Goal: Task Accomplishment & Management: Use online tool/utility

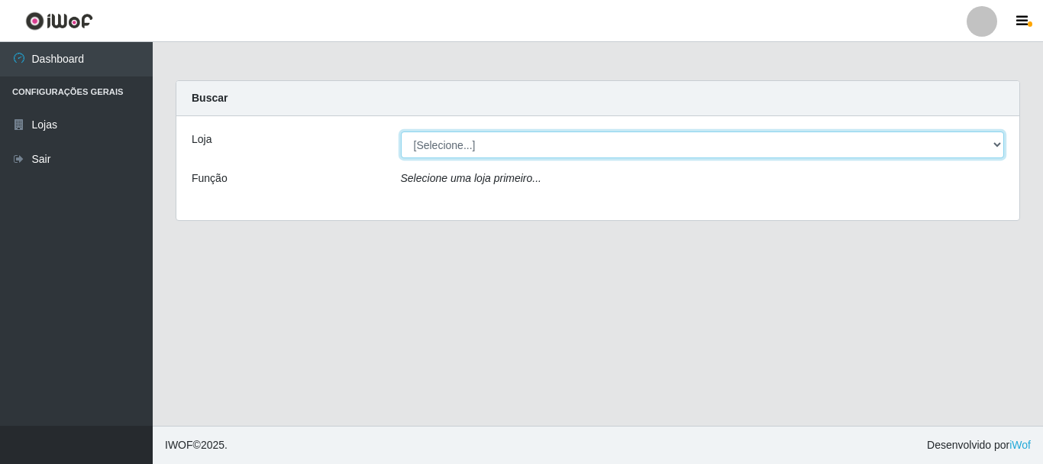
click at [991, 150] on select "[Selecione...] O Cestão - [GEOGRAPHIC_DATA]" at bounding box center [703, 144] width 604 height 27
select select "238"
click at [401, 131] on select "[Selecione...] O Cestão - [GEOGRAPHIC_DATA]" at bounding box center [703, 144] width 604 height 27
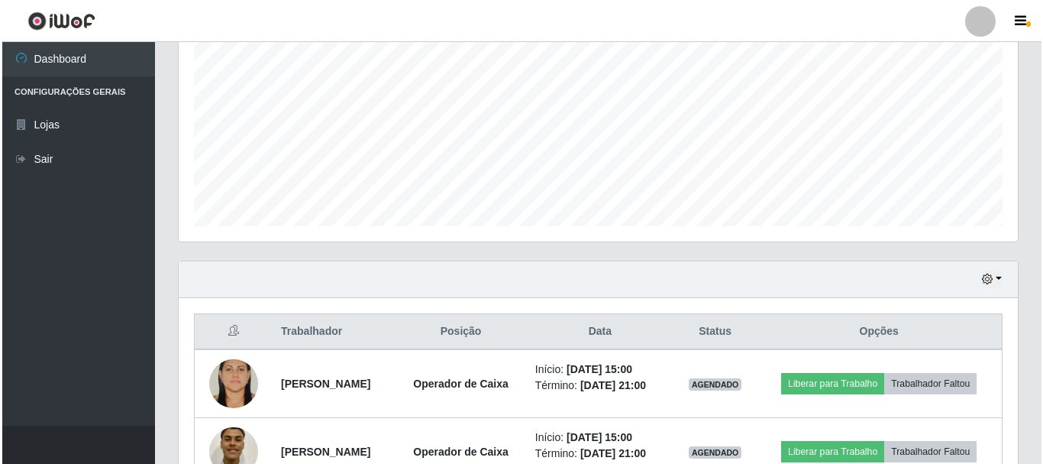
scroll to position [415, 0]
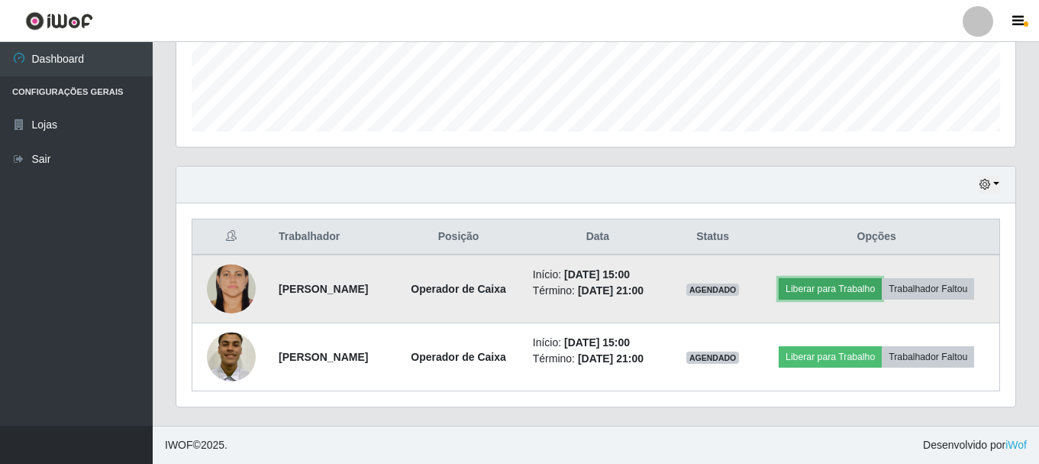
click at [867, 287] on button "Liberar para Trabalho" at bounding box center [830, 288] width 103 height 21
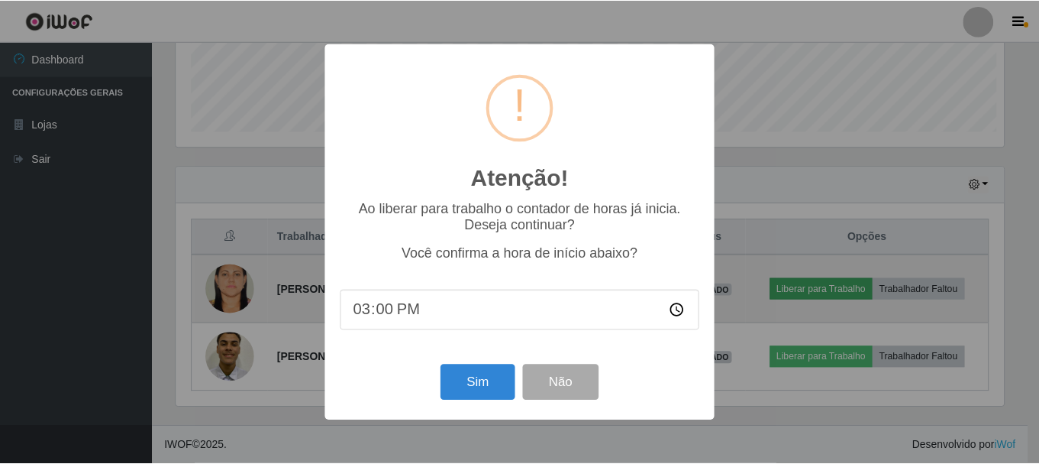
scroll to position [317, 832]
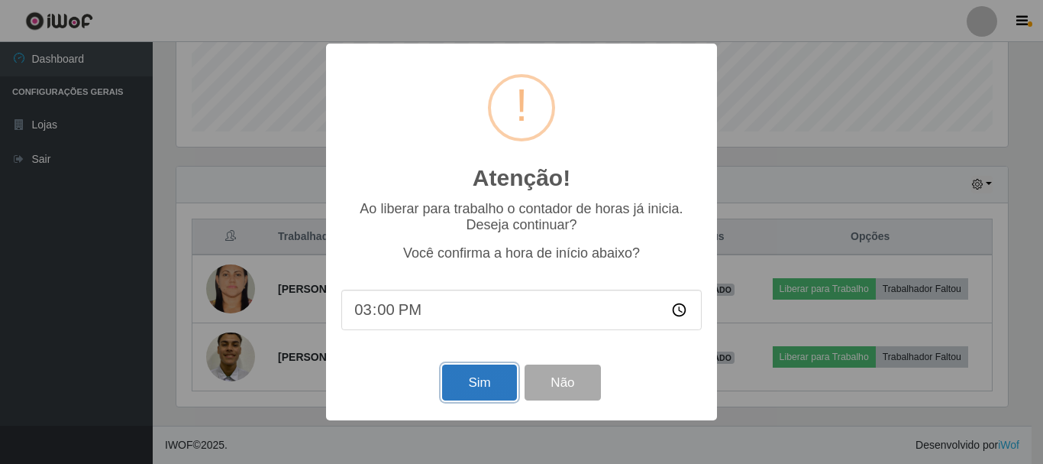
click at [462, 383] on button "Sim" at bounding box center [479, 382] width 74 height 36
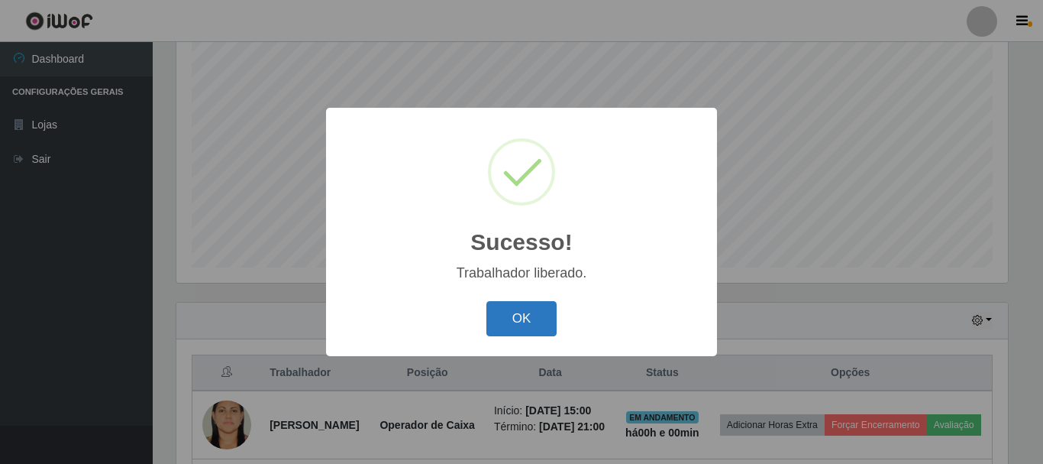
click at [535, 312] on button "OK" at bounding box center [521, 319] width 71 height 36
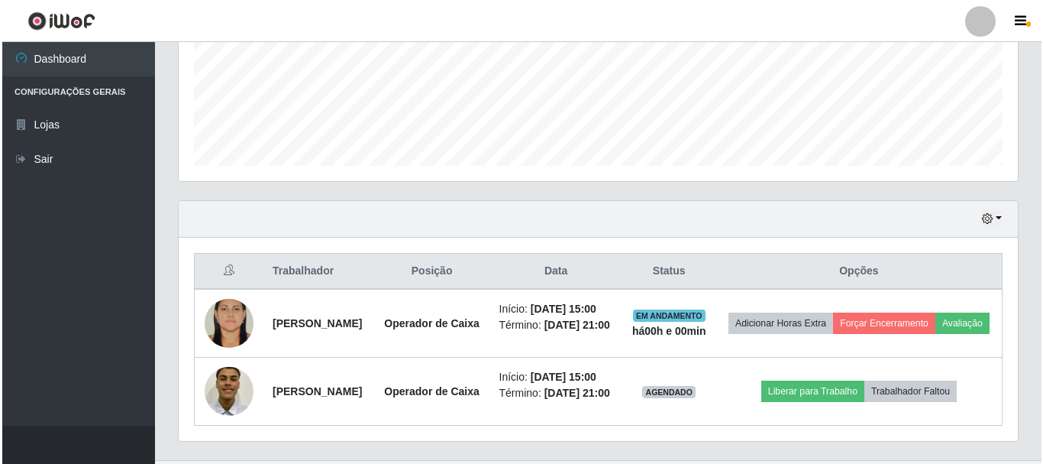
scroll to position [470, 0]
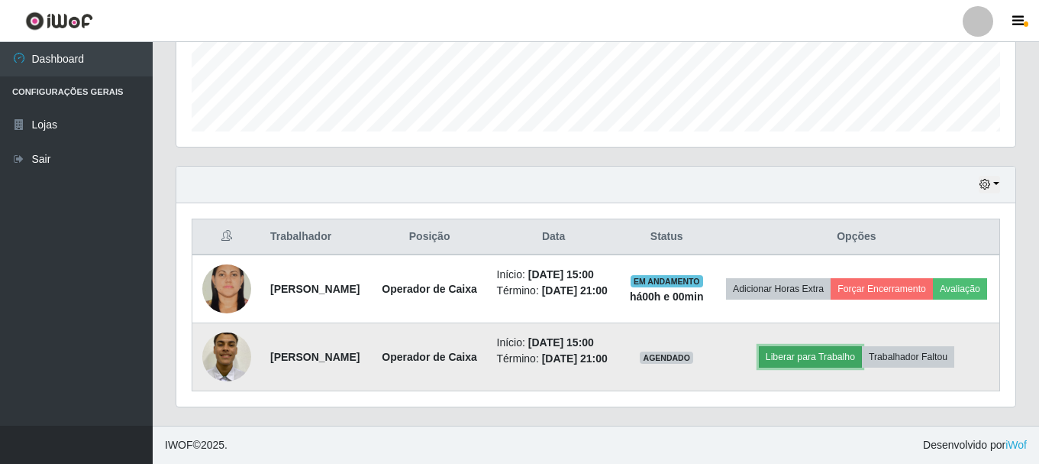
click at [853, 346] on button "Liberar para Trabalho" at bounding box center [810, 356] width 103 height 21
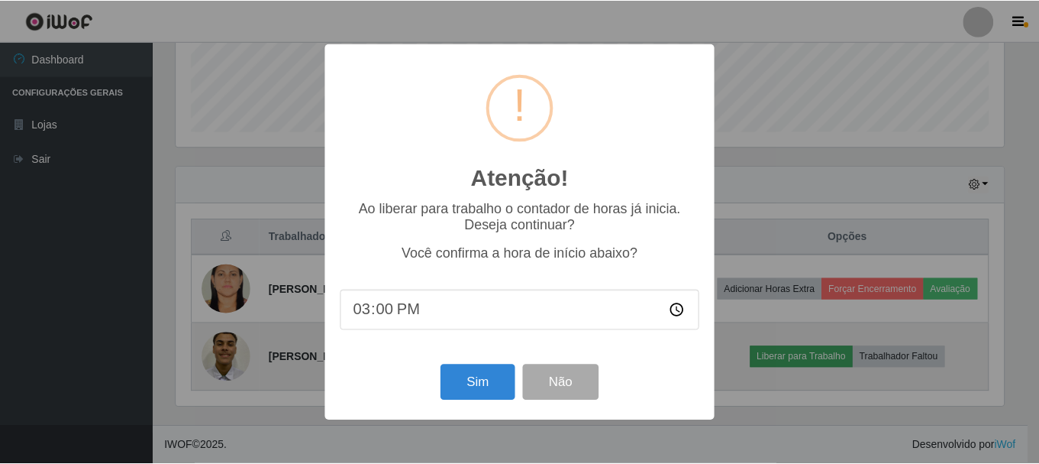
scroll to position [317, 832]
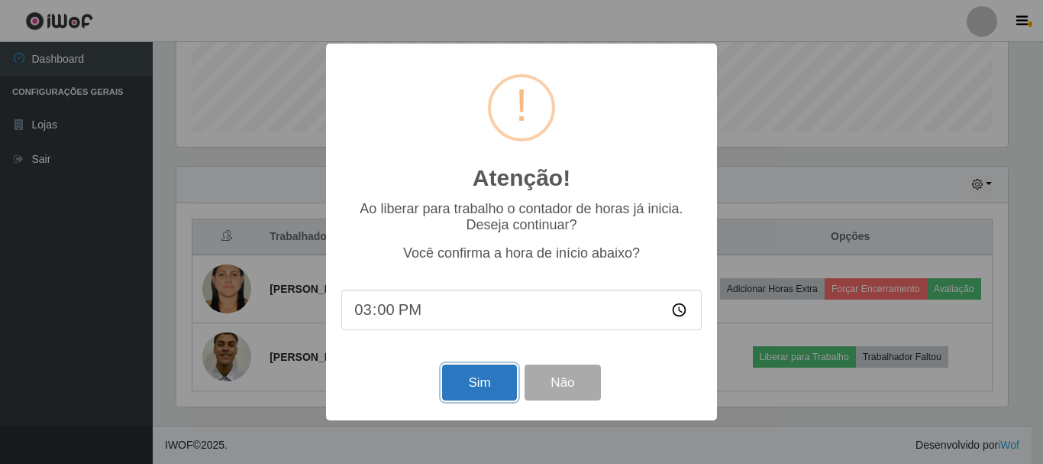
click at [496, 377] on button "Sim" at bounding box center [479, 382] width 74 height 36
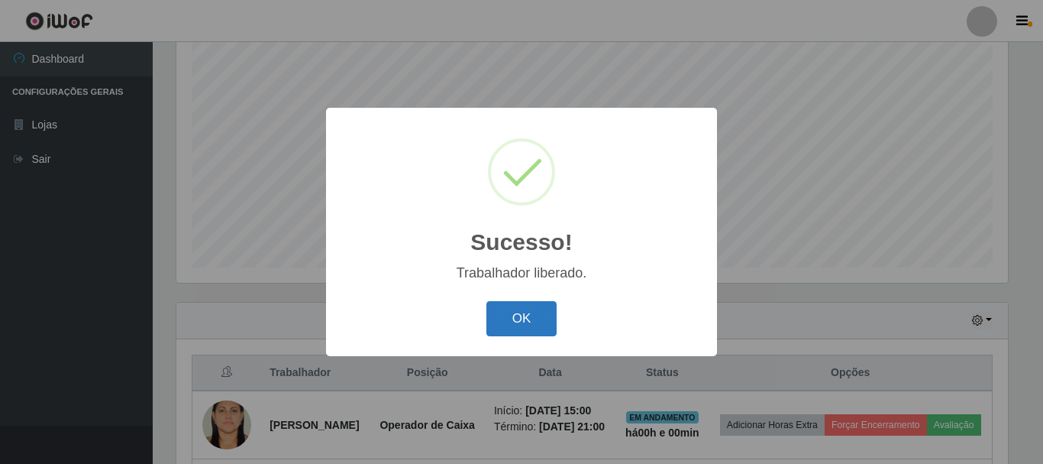
click at [525, 315] on button "OK" at bounding box center [521, 319] width 71 height 36
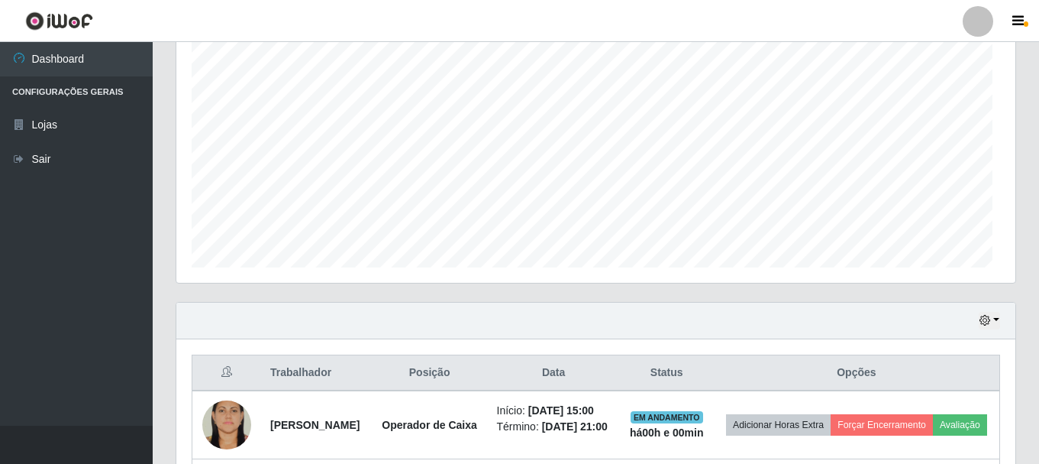
scroll to position [317, 839]
